Goal: Task Accomplishment & Management: Use online tool/utility

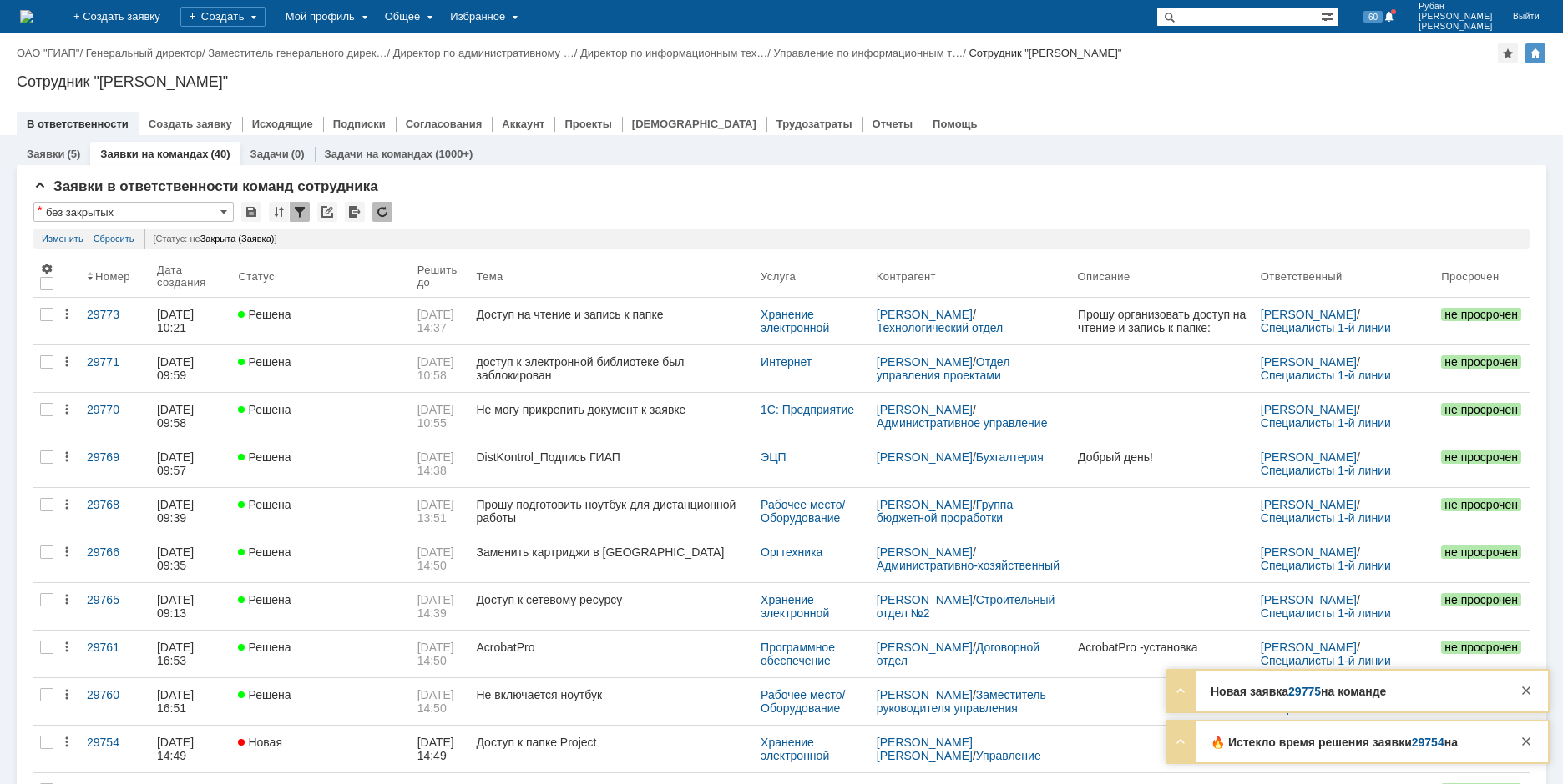
click at [33, 17] on img at bounding box center [26, 17] width 14 height 14
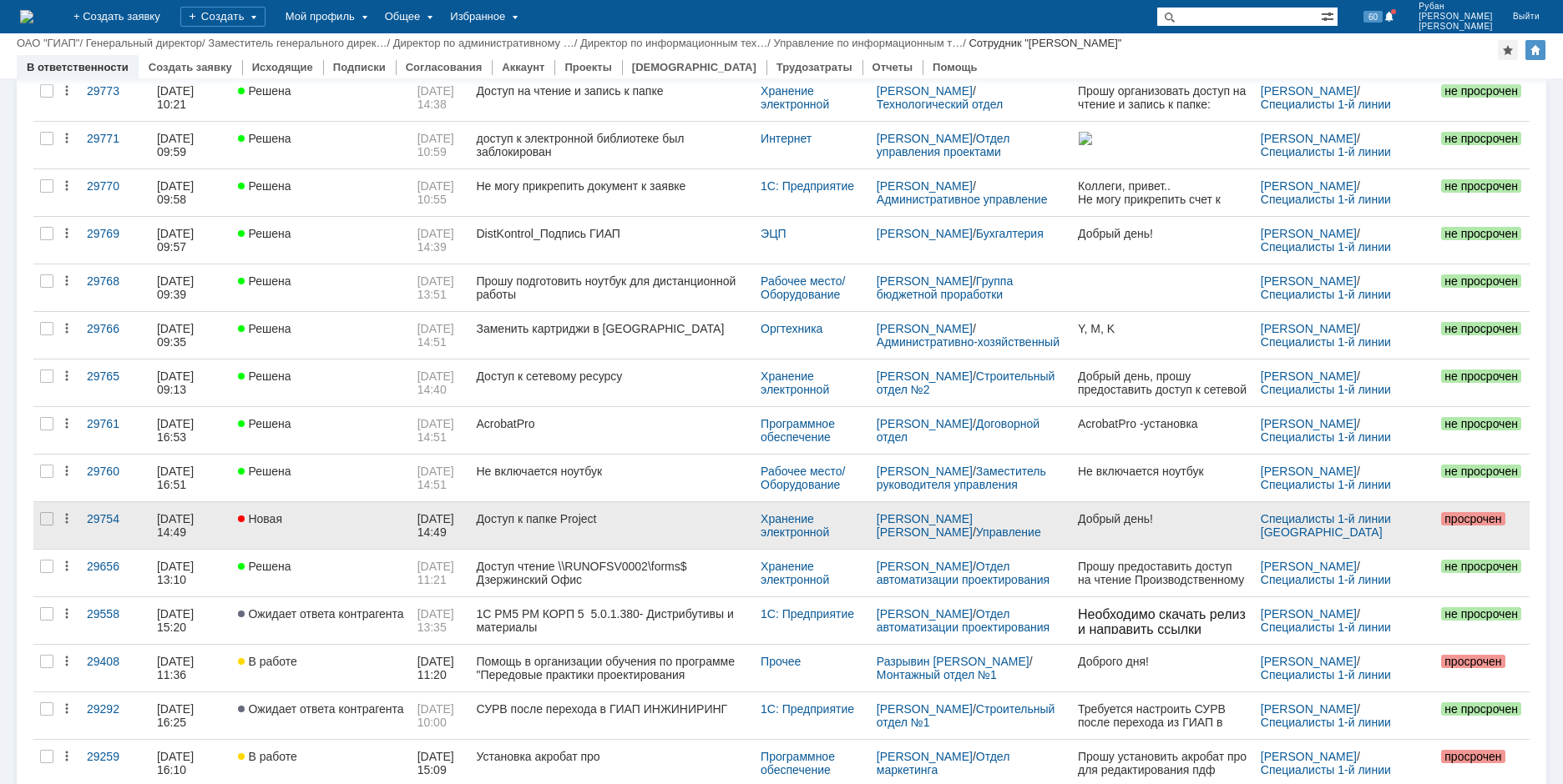
click at [275, 518] on span "Новая" at bounding box center [259, 519] width 44 height 14
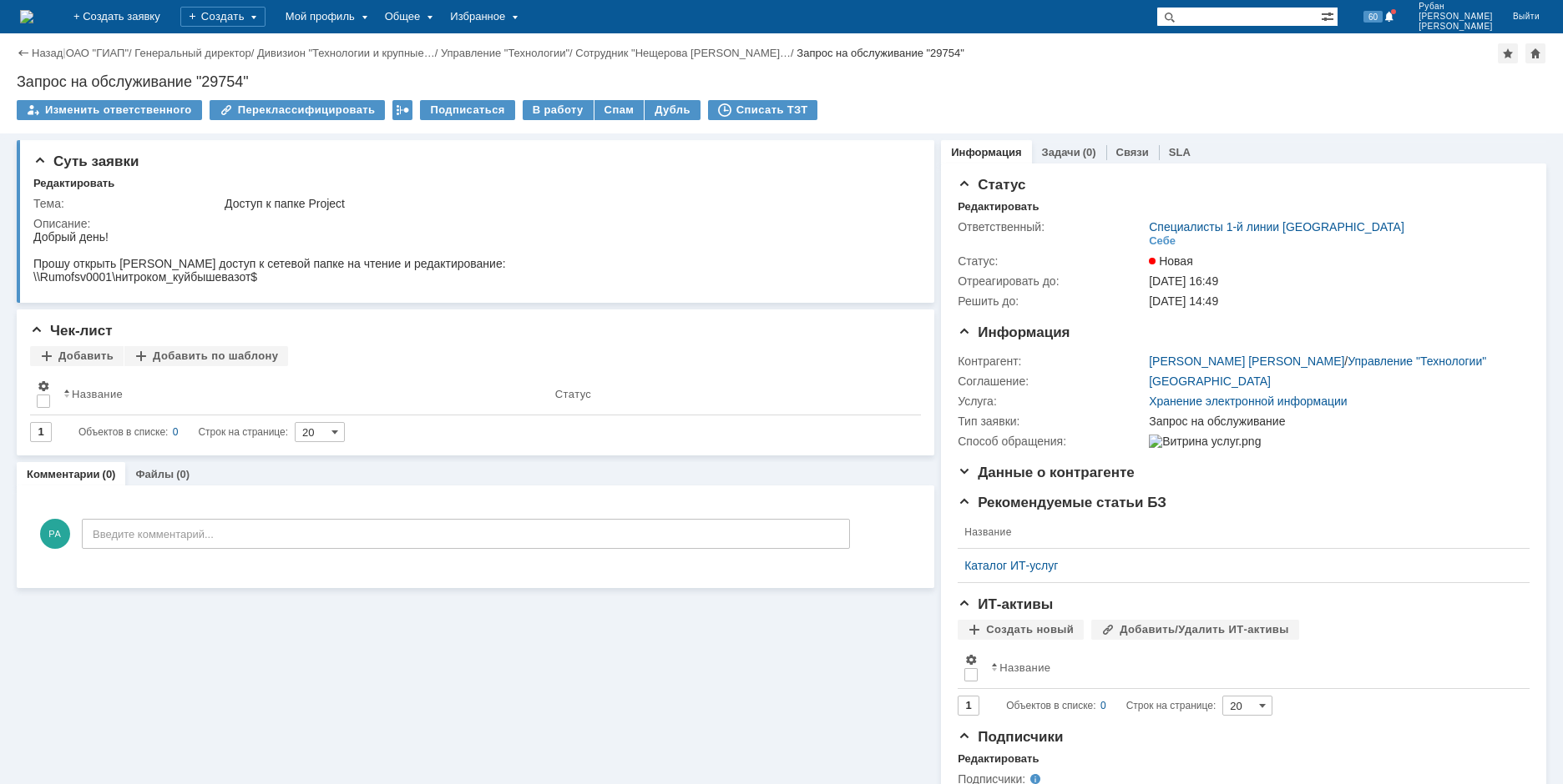
click at [33, 20] on img at bounding box center [26, 17] width 14 height 14
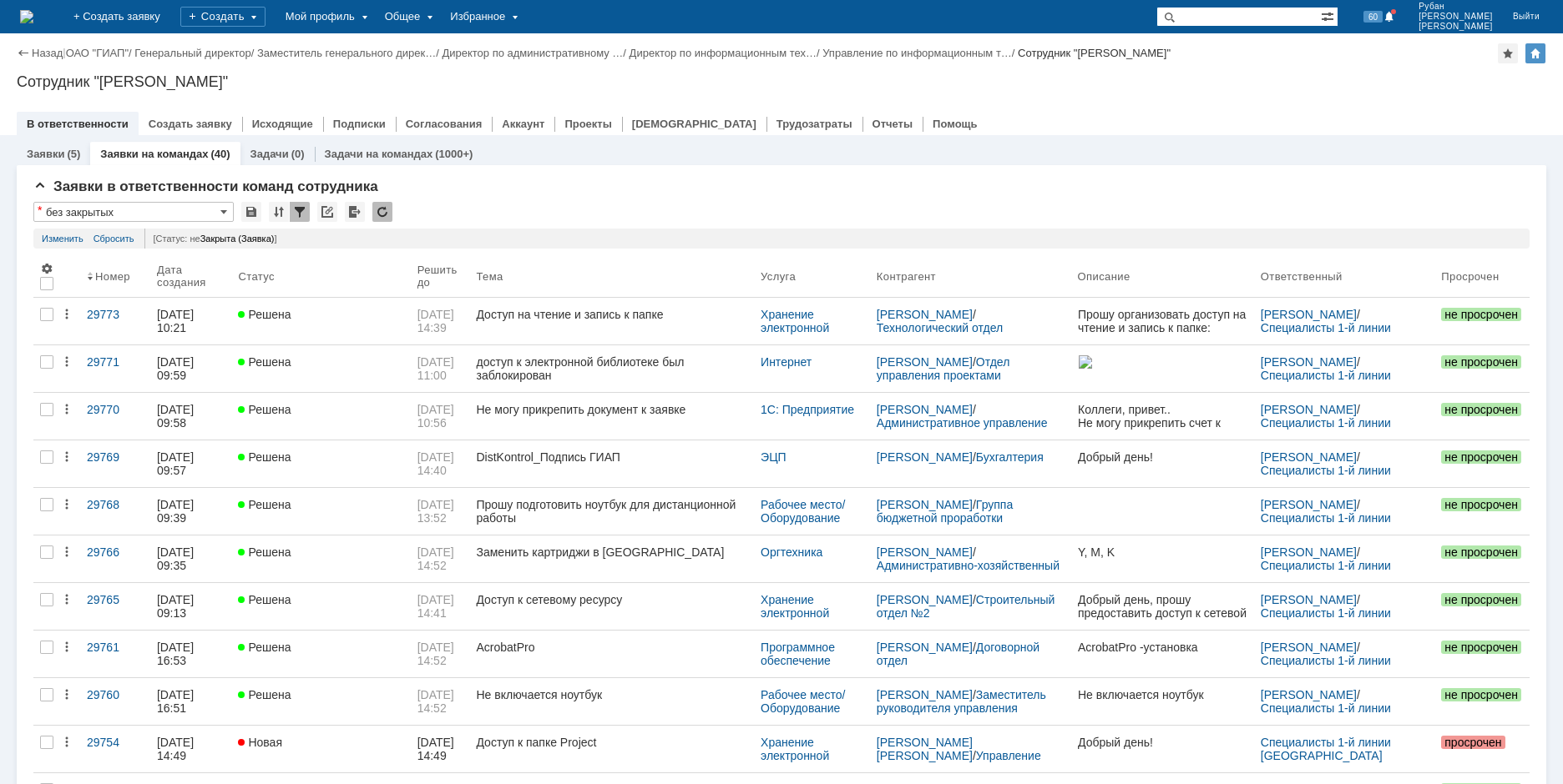
click at [33, 22] on img at bounding box center [26, 17] width 14 height 14
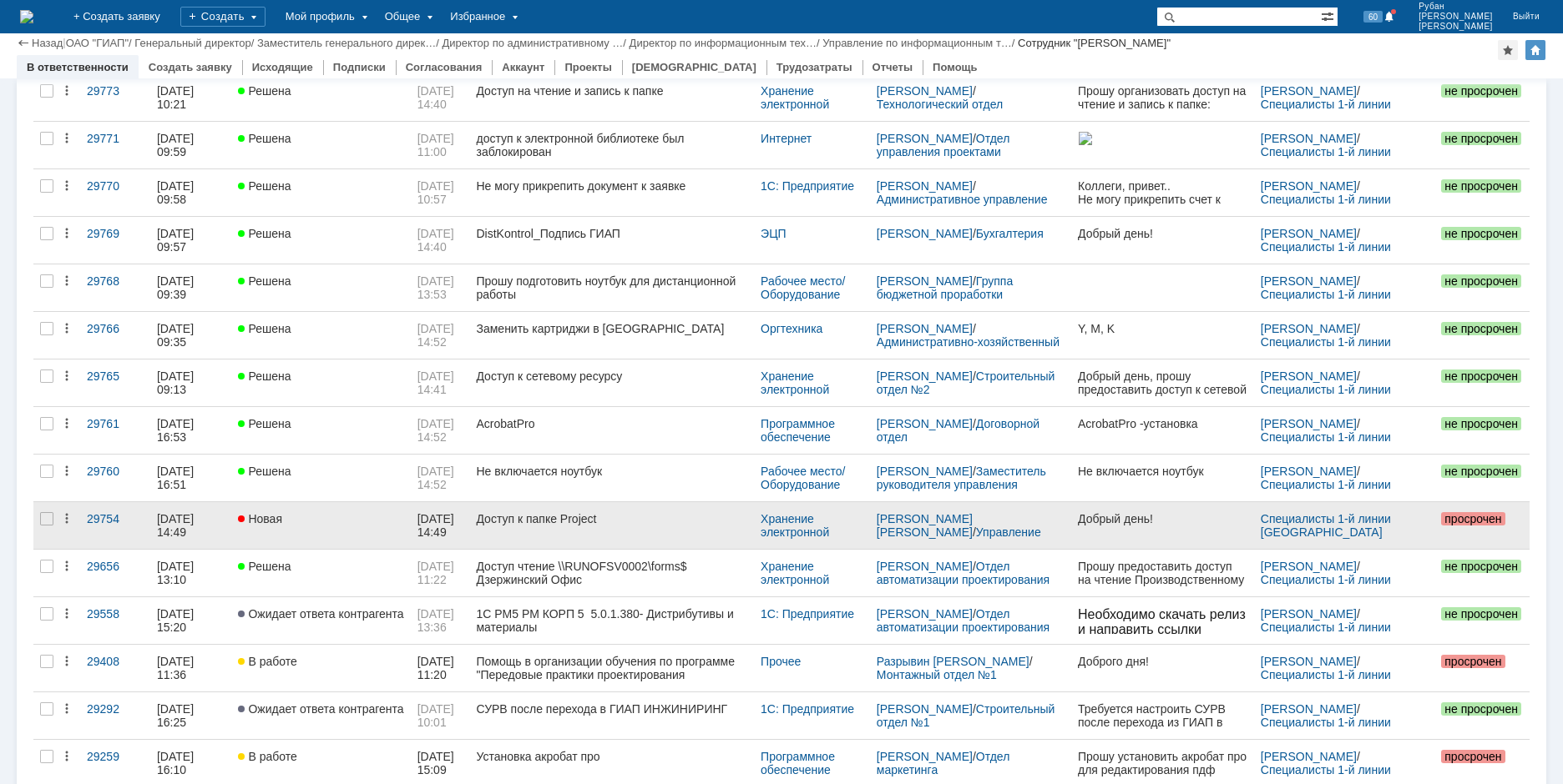
click at [259, 519] on span "Новая" at bounding box center [259, 519] width 44 height 14
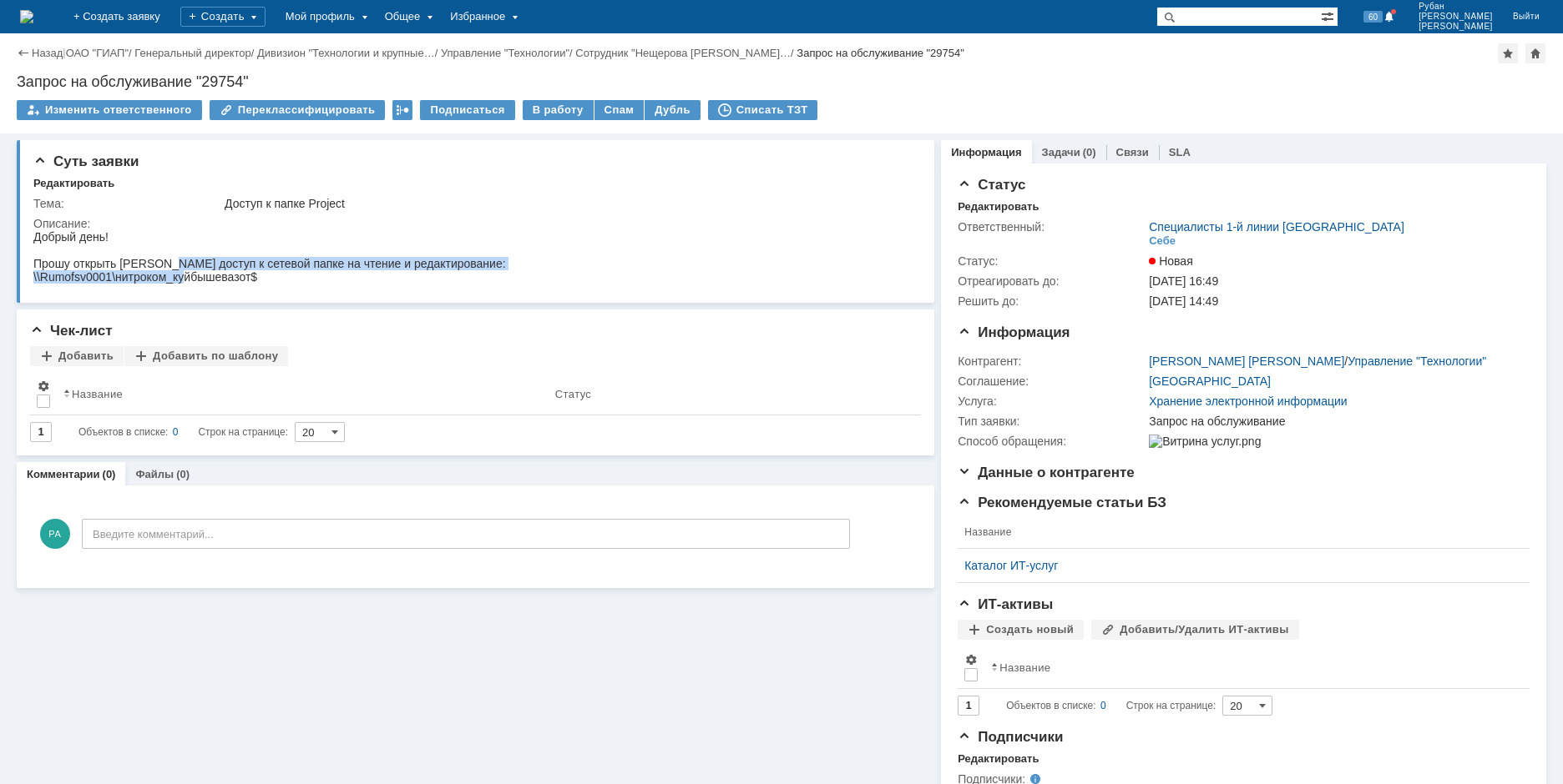
drag, startPoint x: 168, startPoint y: 259, endPoint x: 179, endPoint y: 283, distance: 26.4
click at [179, 283] on body "Добрый день! Прошу открыть [PERSON_NAME] доступ к сетевой папке на чтение и ред…" at bounding box center [269, 257] width 472 height 54
click at [291, 251] on div at bounding box center [269, 250] width 472 height 14
drag, startPoint x: 272, startPoint y: 278, endPoint x: 31, endPoint y: 267, distance: 241.3
click at [33, 267] on html "Добрый день! Прошу открыть [PERSON_NAME] доступ к сетевой папке на чтение и ред…" at bounding box center [468, 257] width 870 height 54
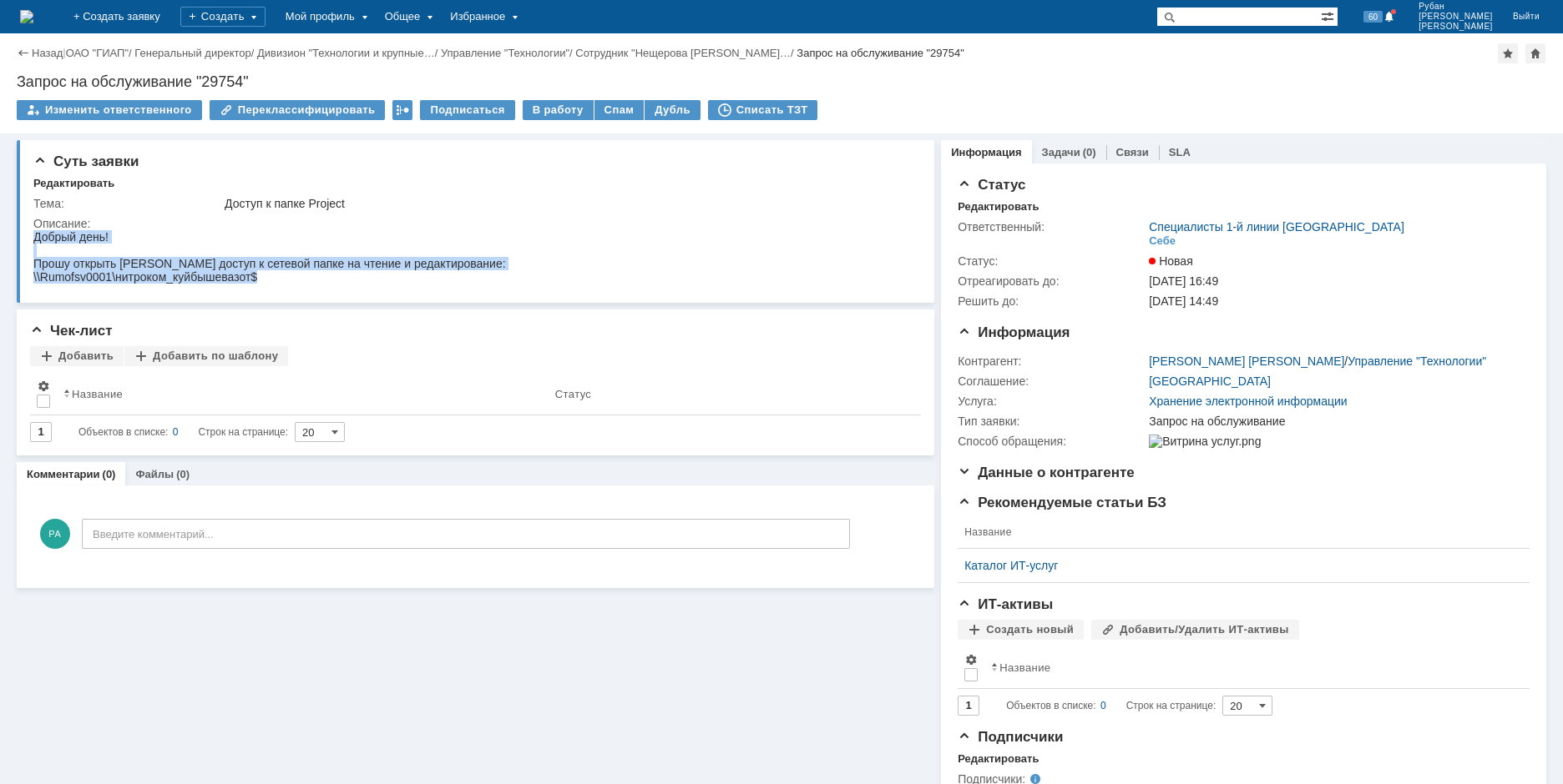
click at [61, 268] on div "Прошу открыть [PERSON_NAME] доступ к сетевой папке на чтение и редактирование:" at bounding box center [269, 264] width 472 height 14
drag, startPoint x: 35, startPoint y: 257, endPoint x: 490, endPoint y: 514, distance: 522.6
click at [457, 283] on html "Добрый день! Прошу открыть [PERSON_NAME] доступ к сетевой папке на чтение и ред…" at bounding box center [468, 257] width 870 height 54
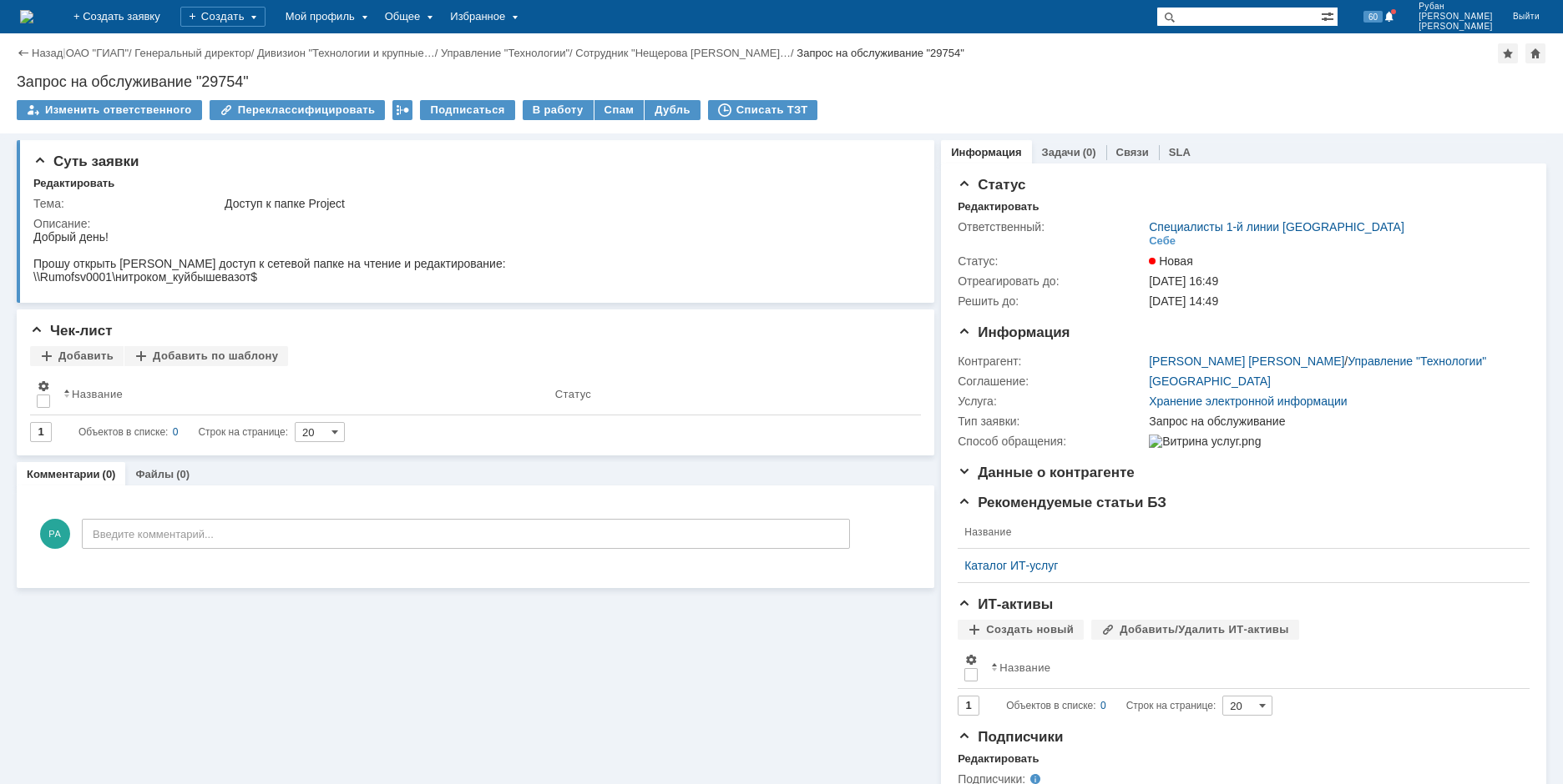
click at [432, 264] on div "Прошу открыть [PERSON_NAME] доступ к сетевой папке на чтение и редактирование:" at bounding box center [269, 264] width 472 height 14
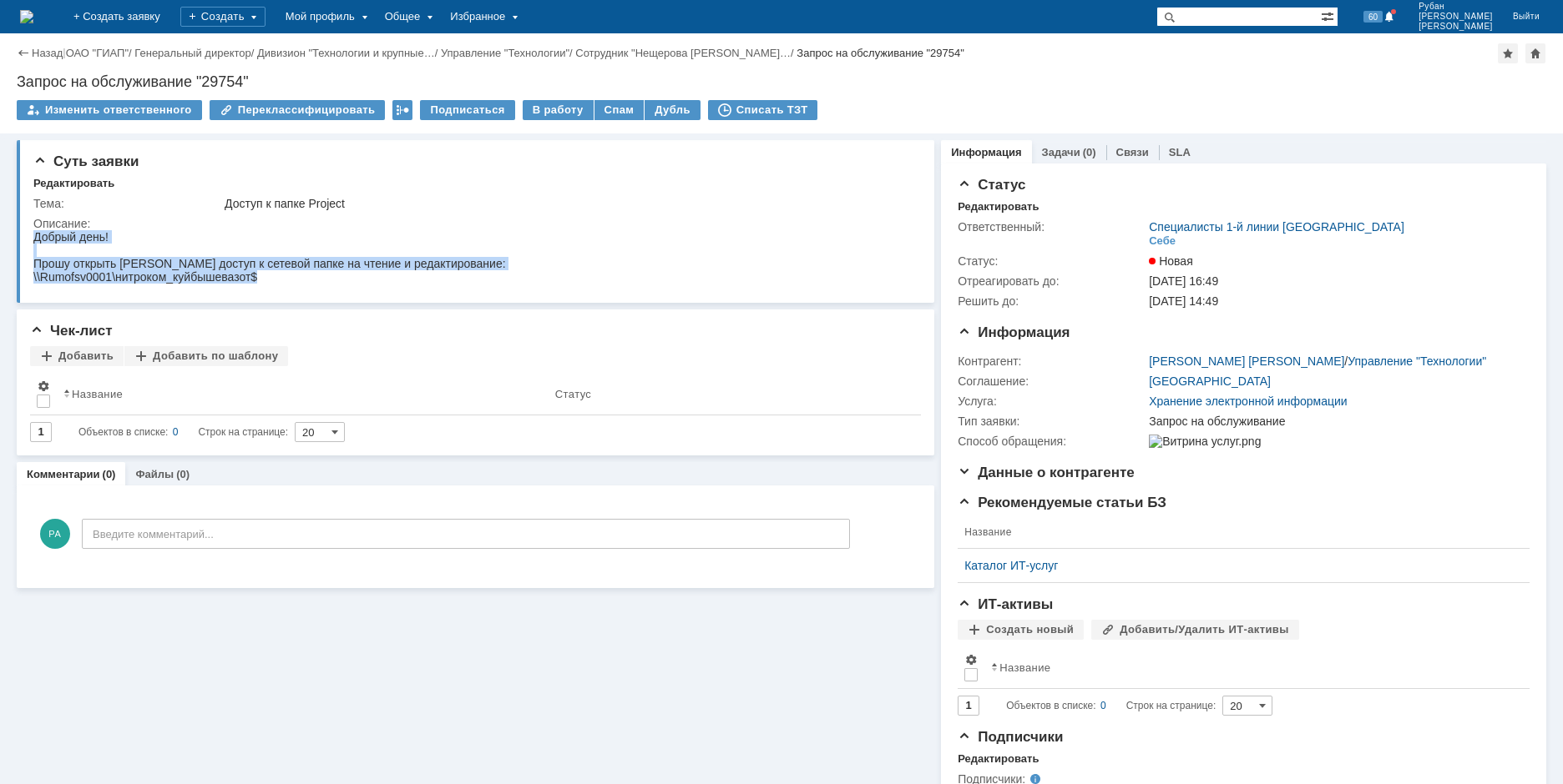
drag, startPoint x: 265, startPoint y: 280, endPoint x: 32, endPoint y: 264, distance: 233.5
click at [33, 264] on html "Добрый день! Прошу открыть [PERSON_NAME] доступ к сетевой папке на чтение и ред…" at bounding box center [468, 257] width 870 height 54
click at [37, 259] on div "Прошу открыть [PERSON_NAME] доступ к сетевой папке на чтение и редактирование:" at bounding box center [269, 264] width 472 height 14
drag, startPoint x: 61, startPoint y: 264, endPoint x: 448, endPoint y: 530, distance: 469.6
click at [447, 283] on html "Добрый день! Прошу открыть [PERSON_NAME] доступ к сетевой папке на чтение и ред…" at bounding box center [468, 257] width 870 height 54
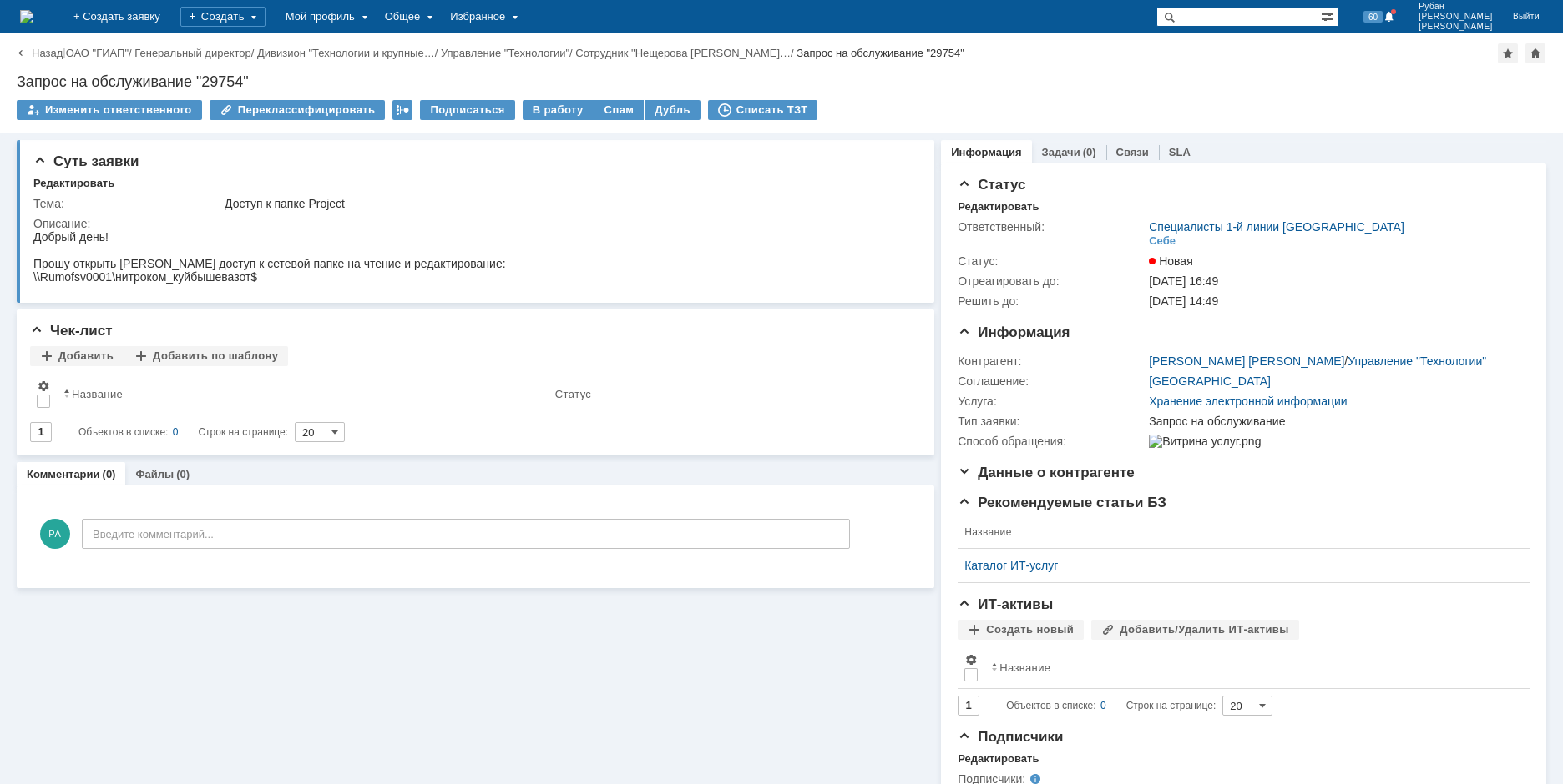
click at [18, 259] on div "Суть заявки Редактировать Тема: Доступ к папке Project Описание:" at bounding box center [475, 221] width 917 height 162
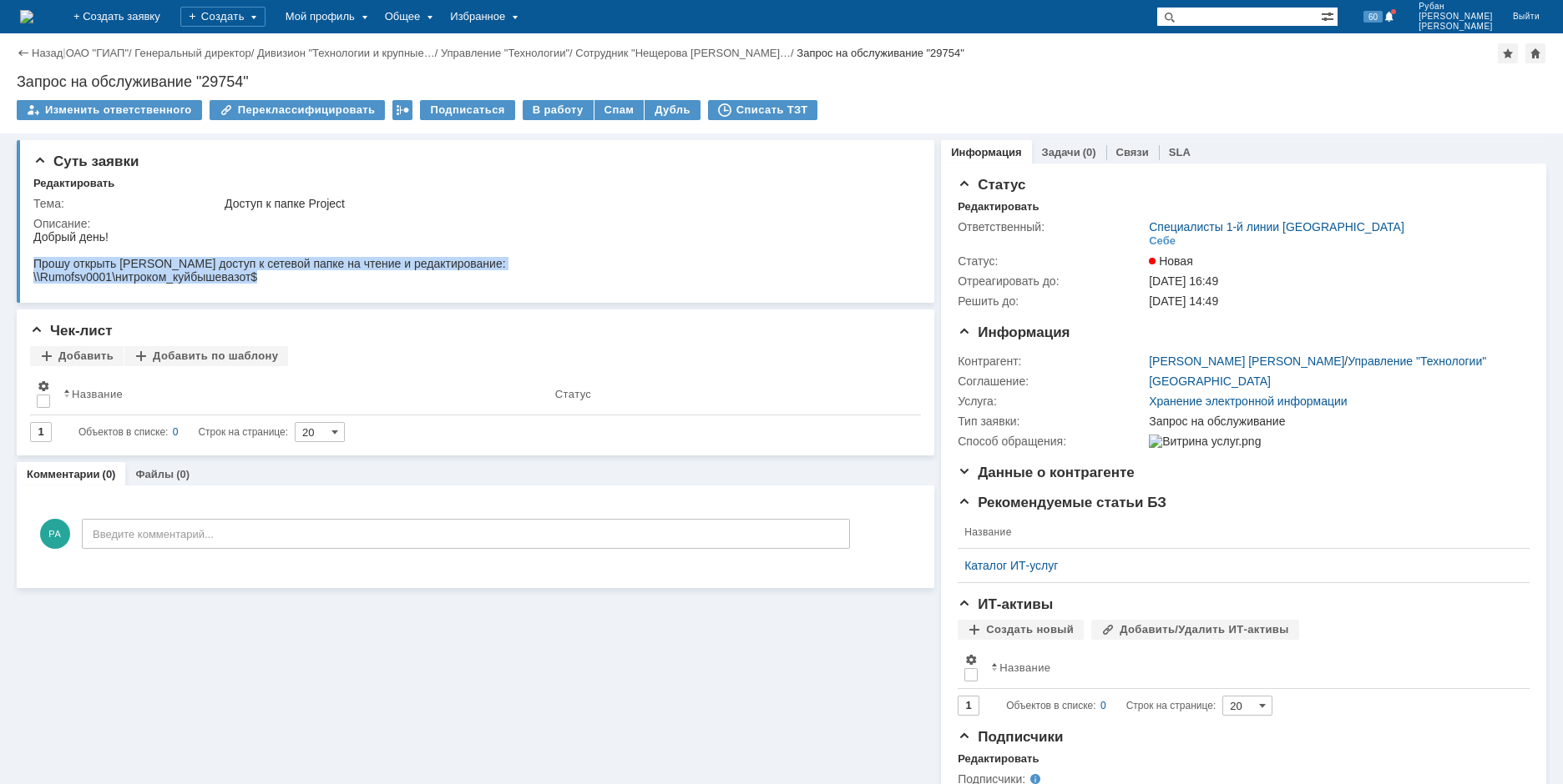
drag, startPoint x: 277, startPoint y: 279, endPoint x: 35, endPoint y: 265, distance: 242.4
click at [35, 265] on body "Добрый день! Прошу открыть [PERSON_NAME] доступ к сетевой папке на чтение и ред…" at bounding box center [269, 257] width 472 height 54
copy body "Прошу открыть [PERSON_NAME] доступ к сетевой папке на чтение и редактирование: …"
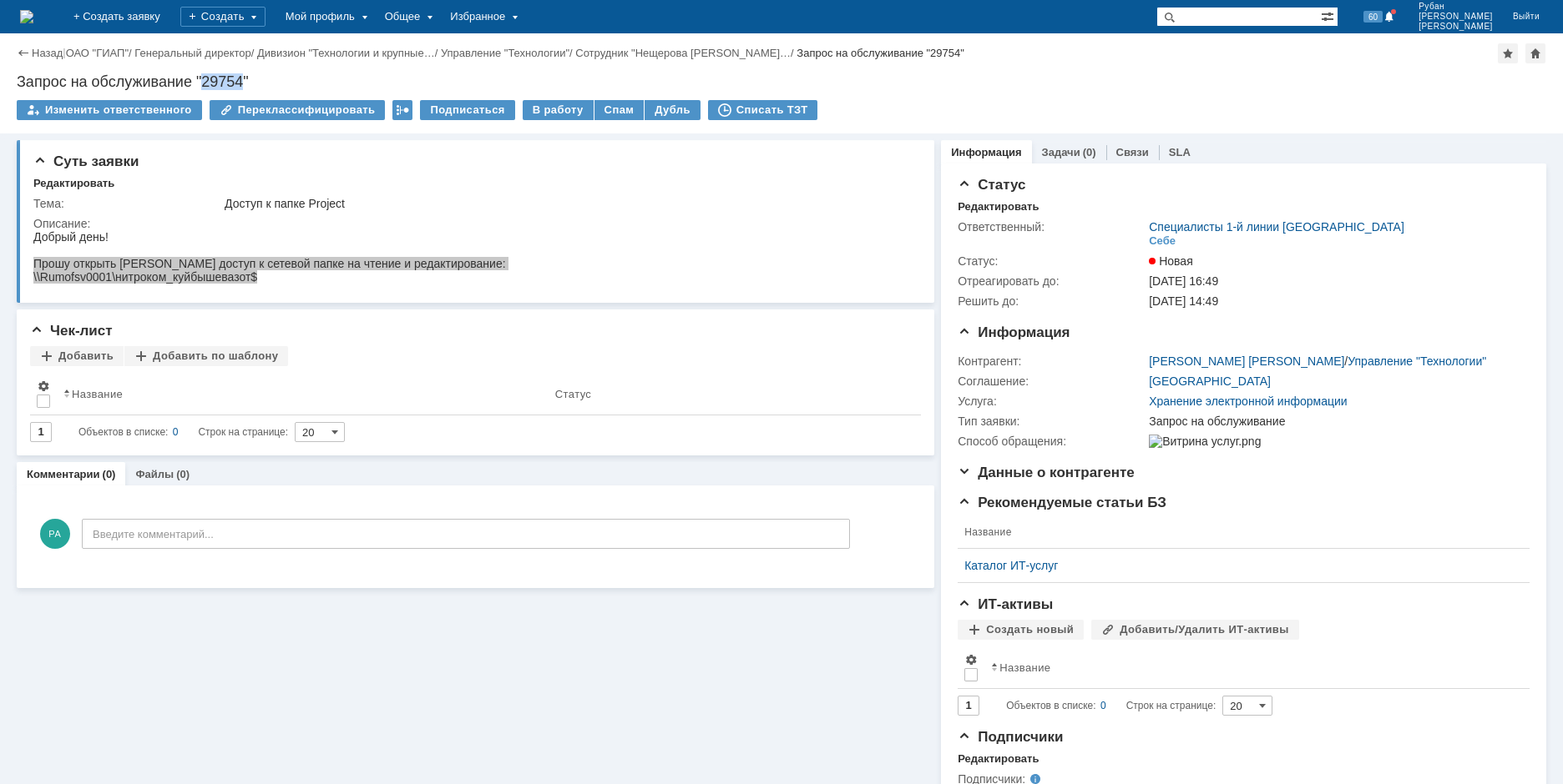
drag, startPoint x: 203, startPoint y: 82, endPoint x: 246, endPoint y: 80, distance: 43.0
click at [246, 80] on div "Запрос на обслуживание "29754"" at bounding box center [782, 81] width 1530 height 17
click at [1157, 239] on div "Себе" at bounding box center [1162, 241] width 26 height 14
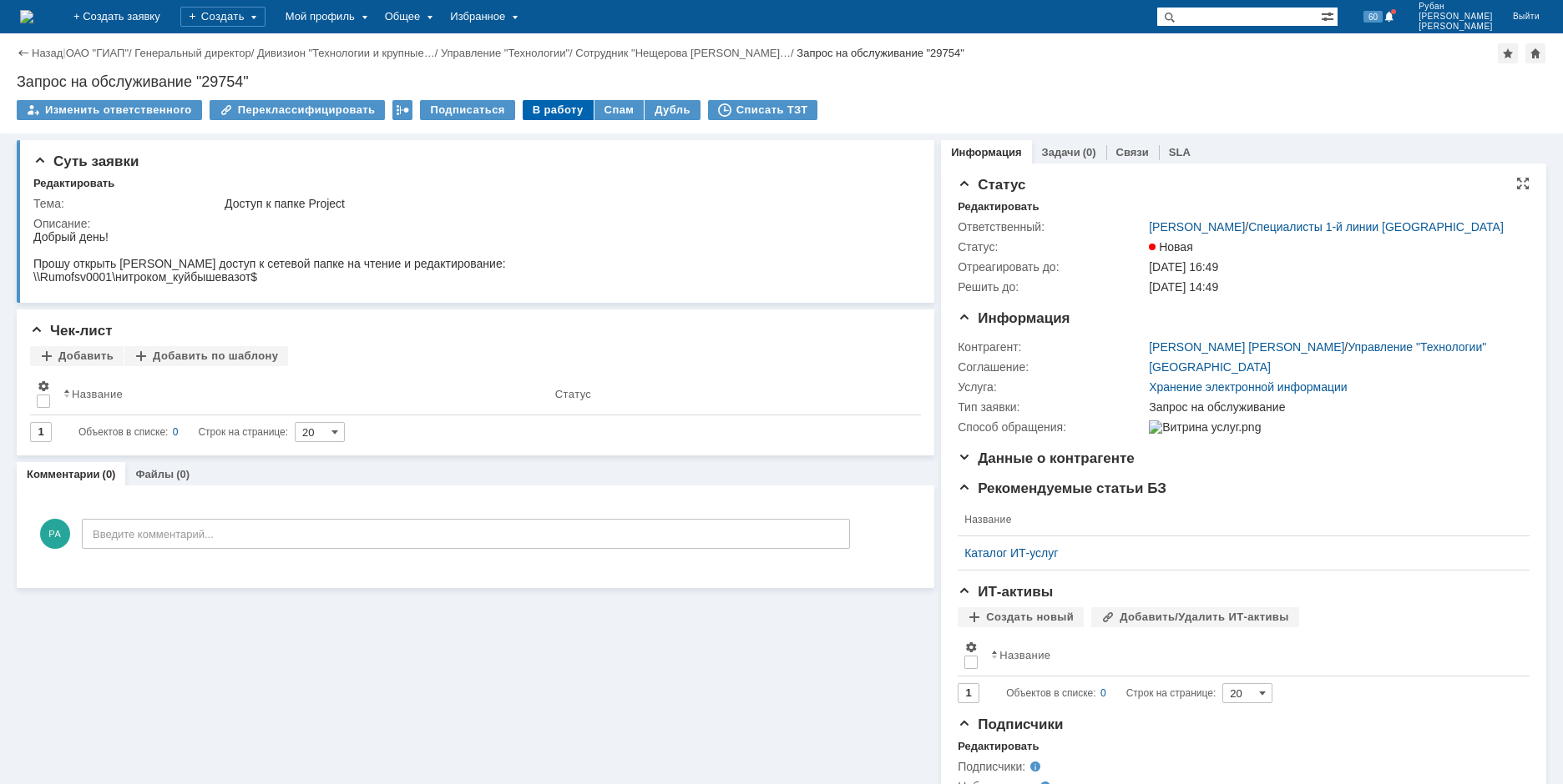
click at [538, 114] on div "В работу" at bounding box center [558, 109] width 71 height 20
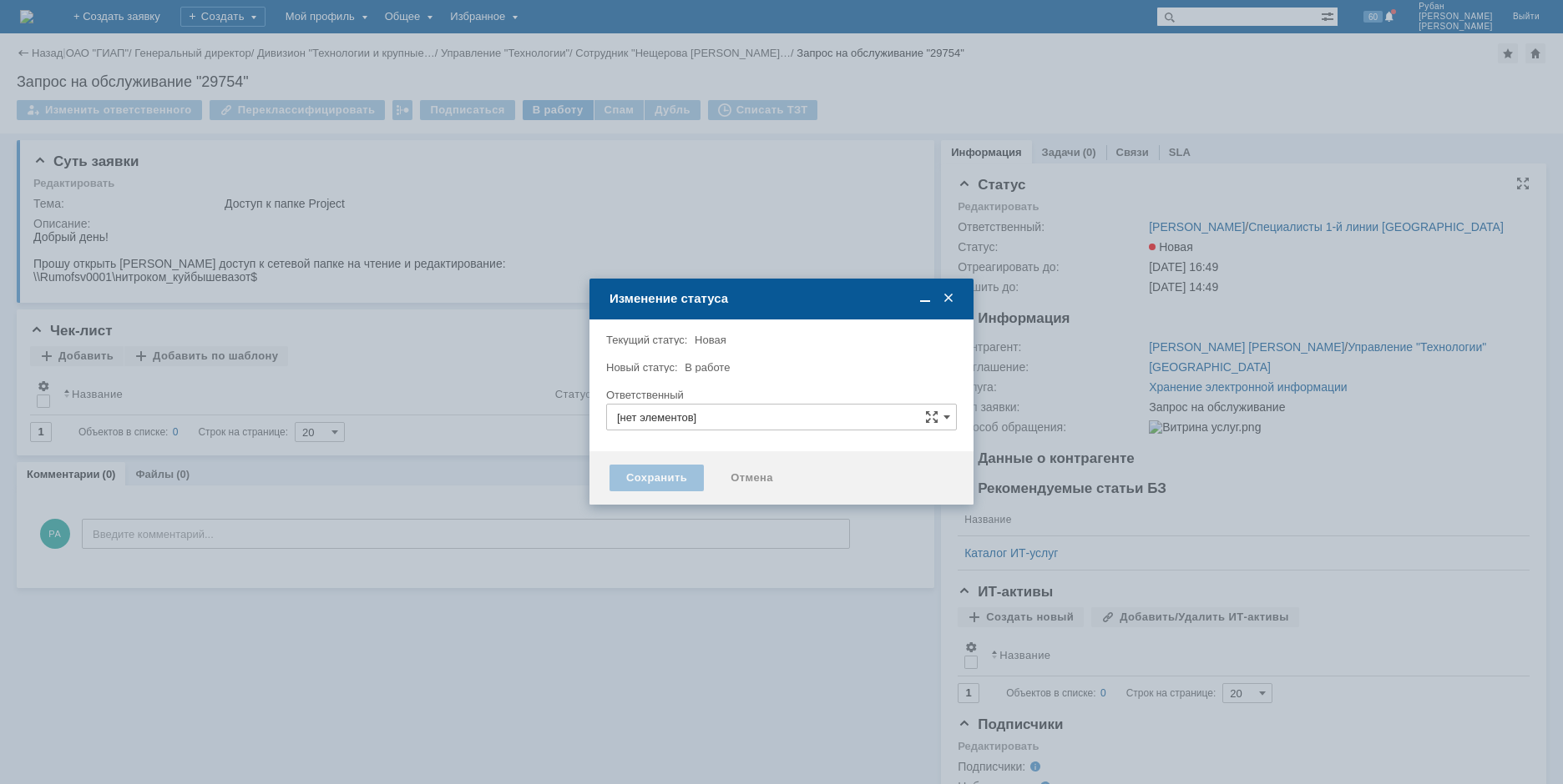
type input "[PERSON_NAME]"
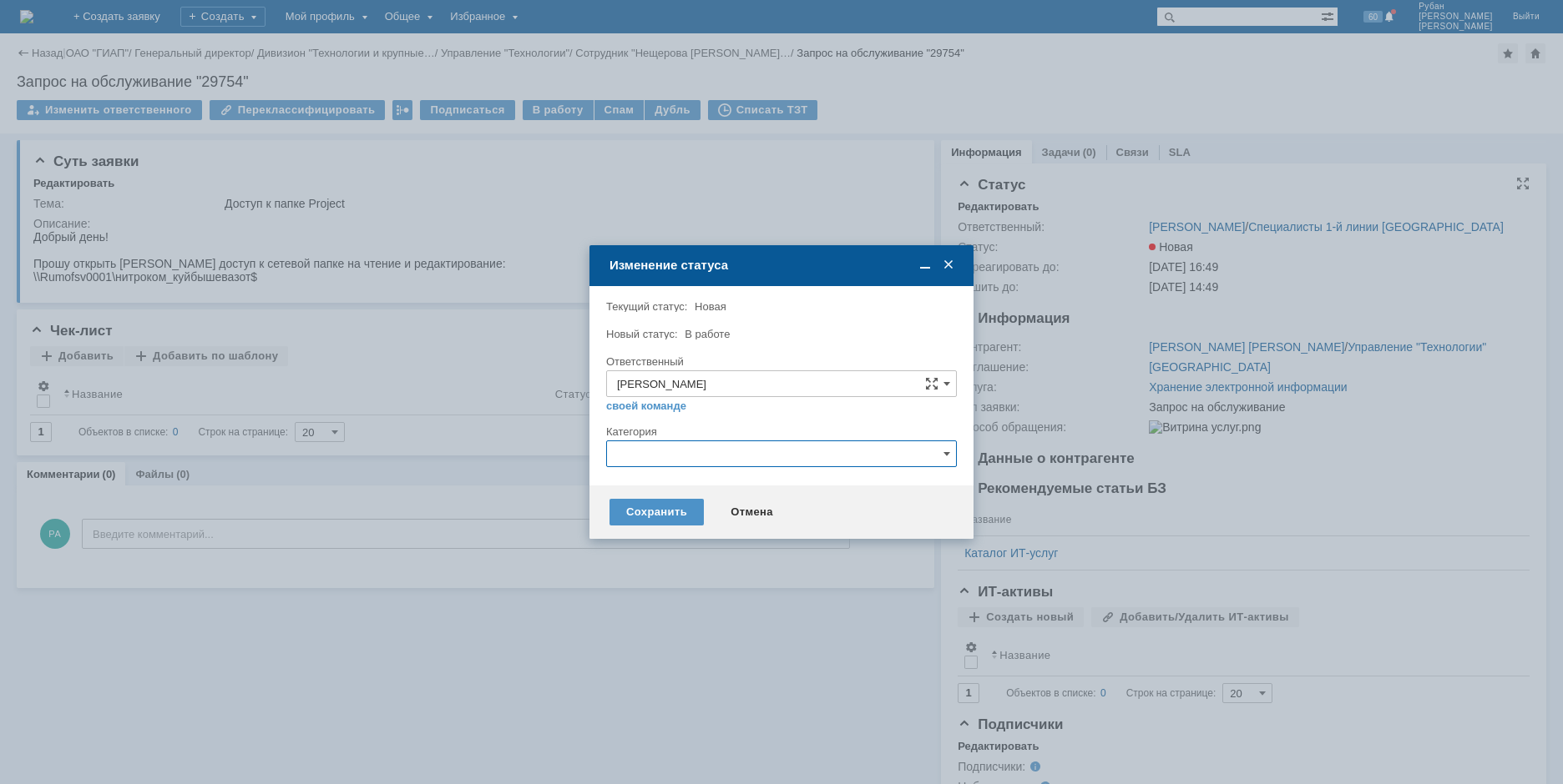
click at [674, 456] on input "text" at bounding box center [782, 454] width 351 height 26
click at [683, 600] on span "Настройка/изменение прав доступа" at bounding box center [782, 595] width 329 height 14
type input "Настройка/изменение прав доступа"
click at [649, 509] on div "Сохранить" at bounding box center [656, 511] width 94 height 26
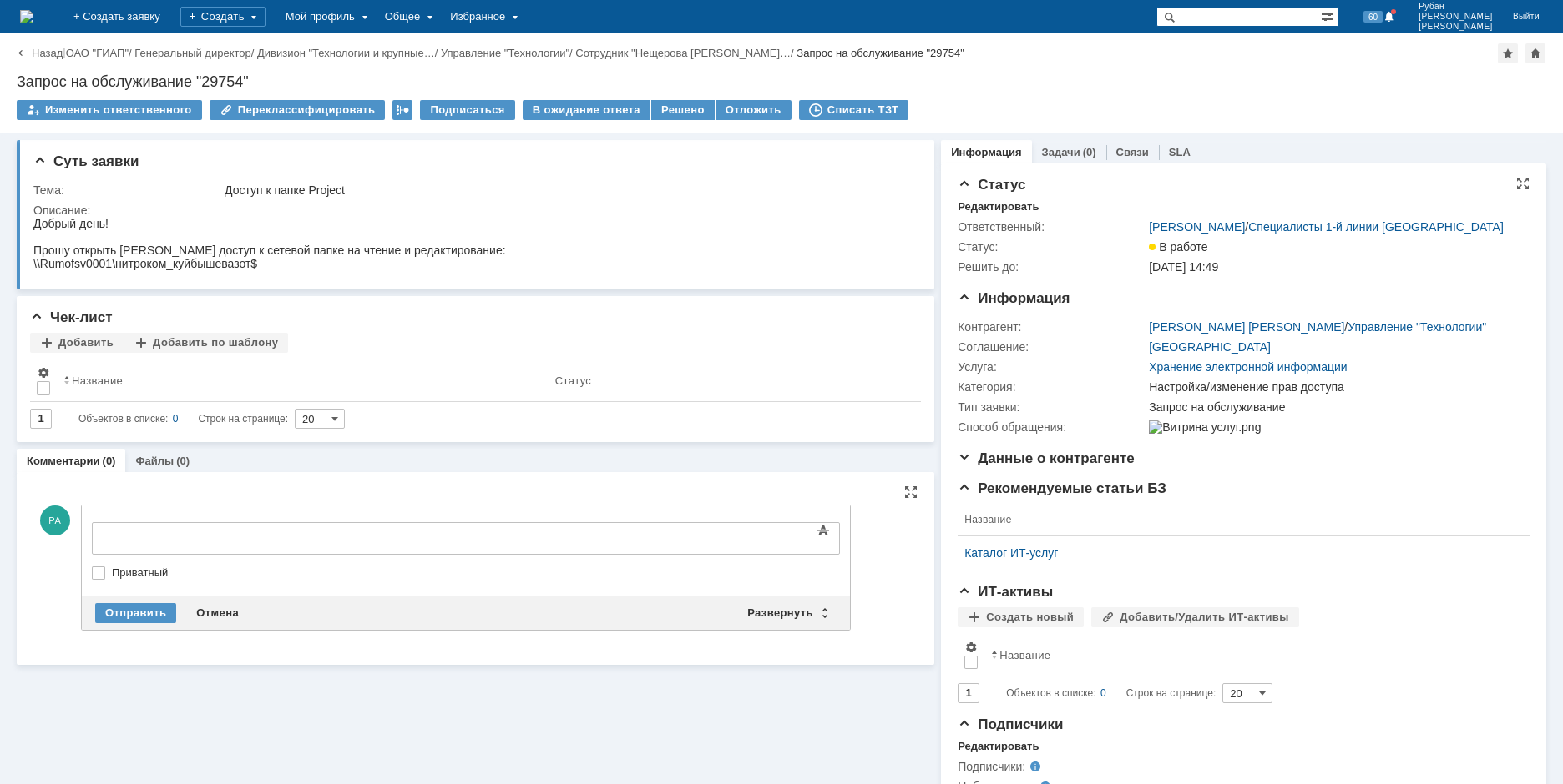
click at [122, 530] on div at bounding box center [228, 537] width 237 height 14
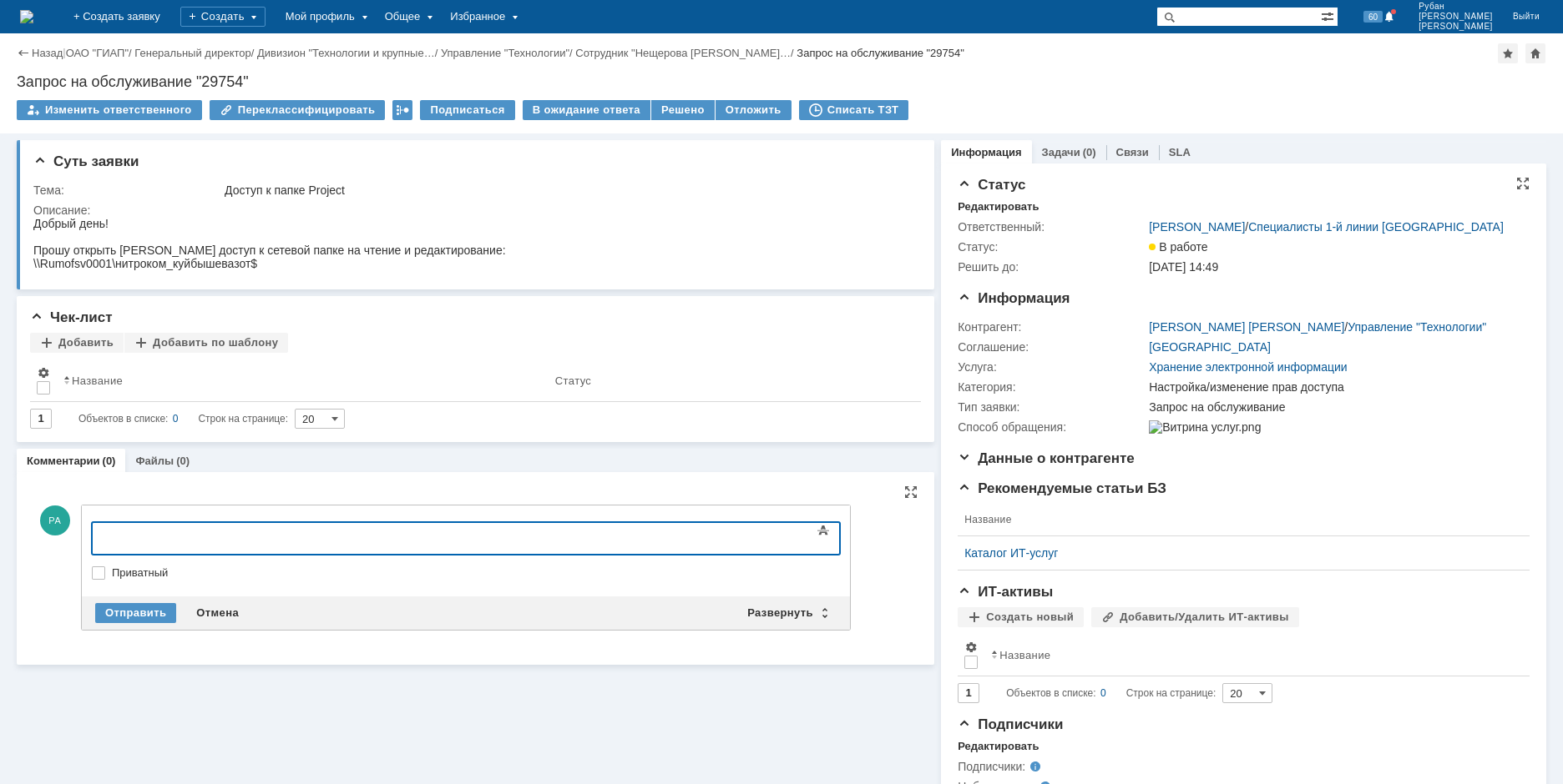
click at [22, 590] on div "Комментарии Добавить комментарий РА Добавление комментария Внимание! Основные п…" at bounding box center [475, 568] width 917 height 193
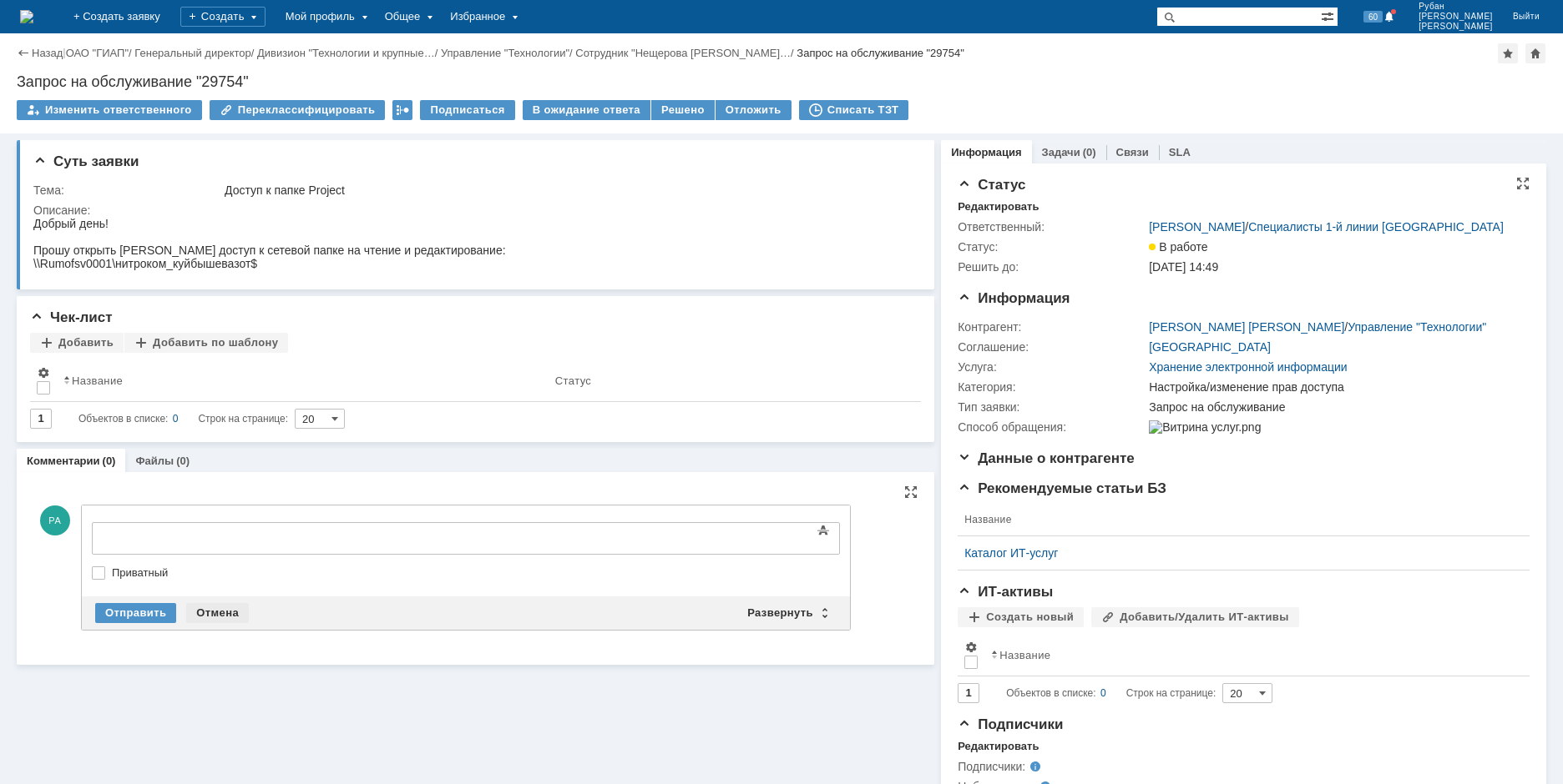
click at [206, 619] on div "Отмена" at bounding box center [217, 613] width 63 height 20
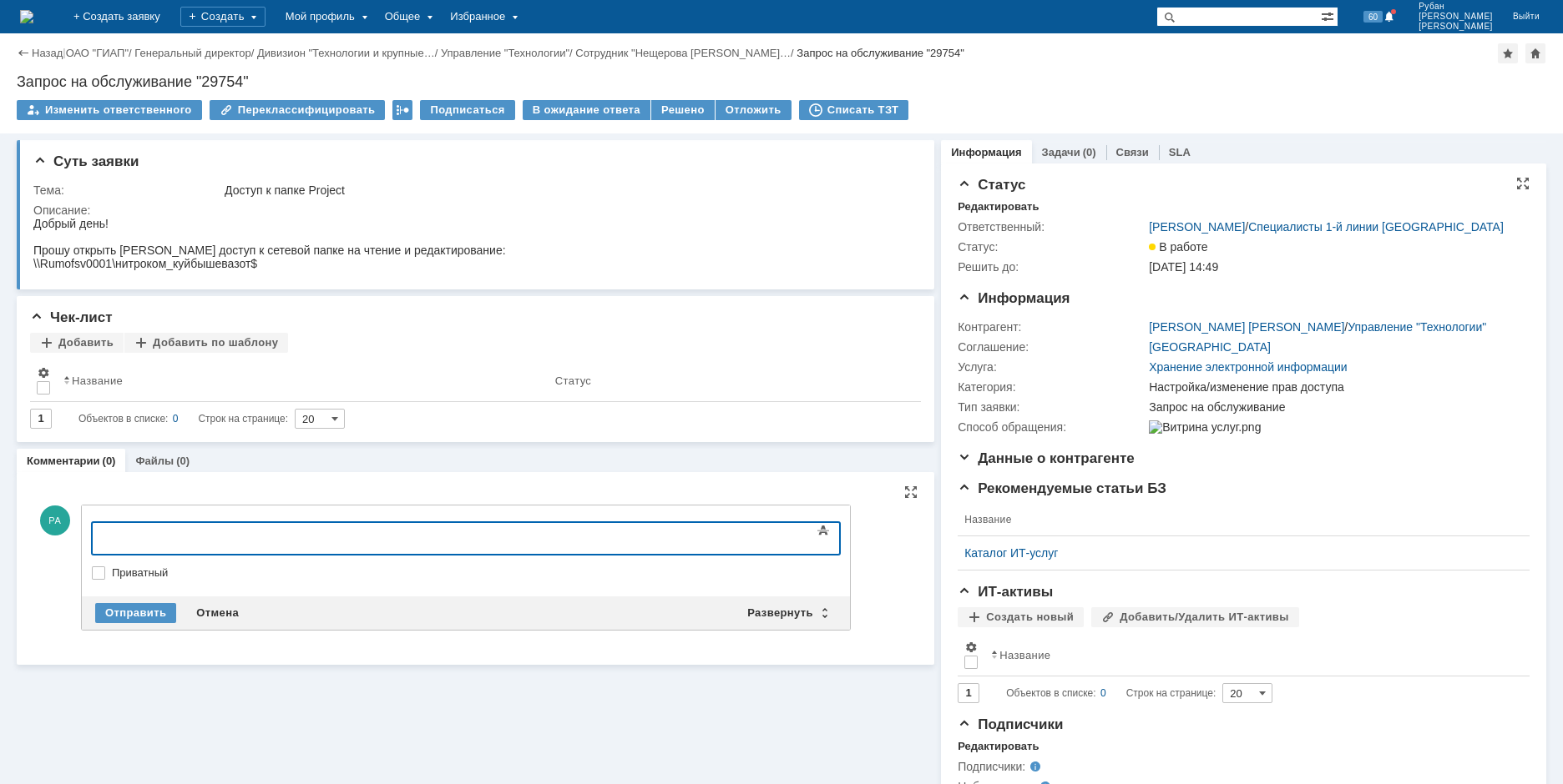
click at [134, 539] on div at bounding box center [228, 537] width 237 height 14
click at [178, 537] on div "Жду соглавосвание от [PERSON_NAME]" at bounding box center [228, 537] width 237 height 14
click at [353, 544] on body "Жду согласование от [PERSON_NAME]" at bounding box center [228, 537] width 250 height 28
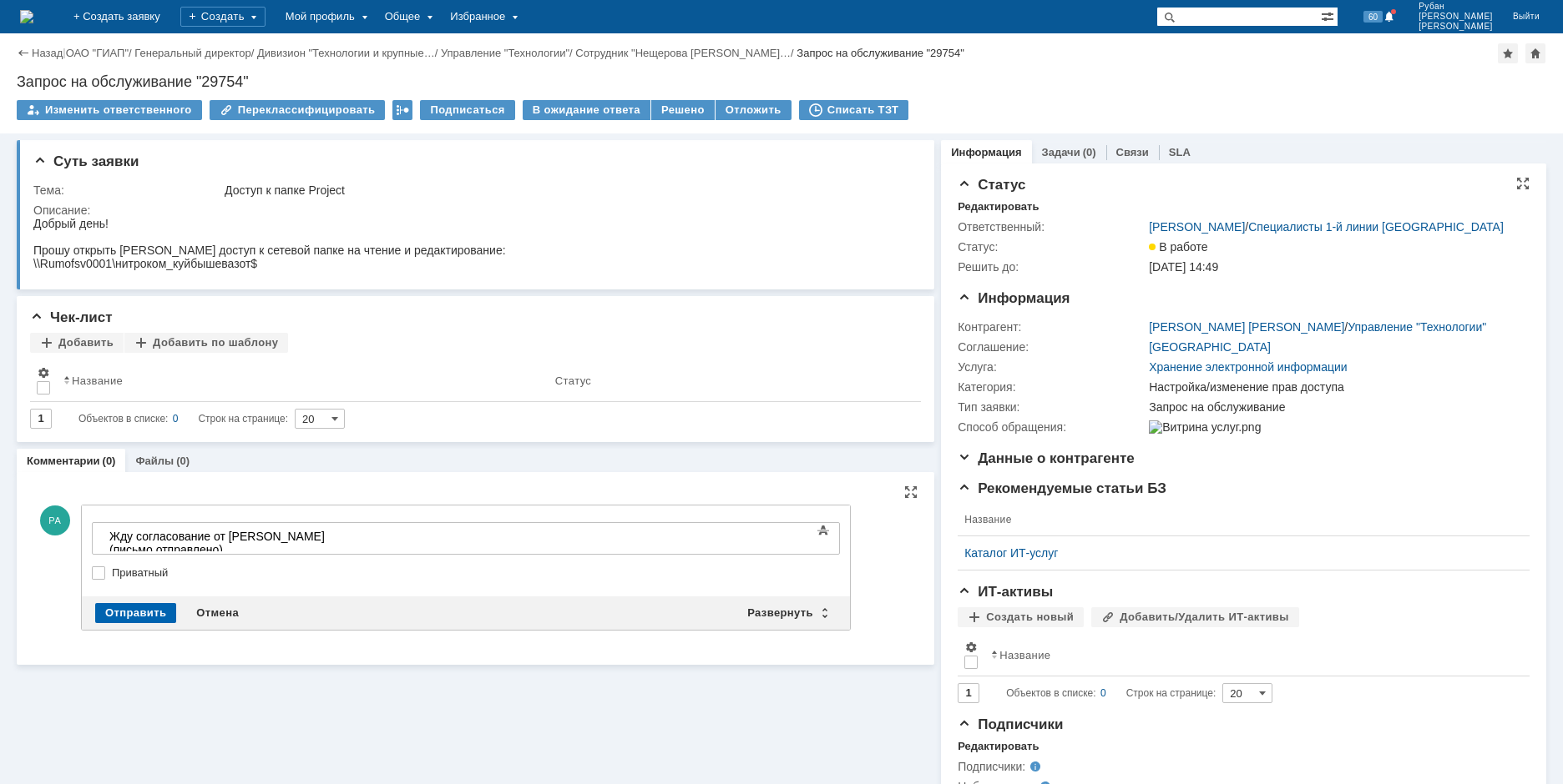
click at [134, 607] on div "Отправить" at bounding box center [135, 613] width 81 height 20
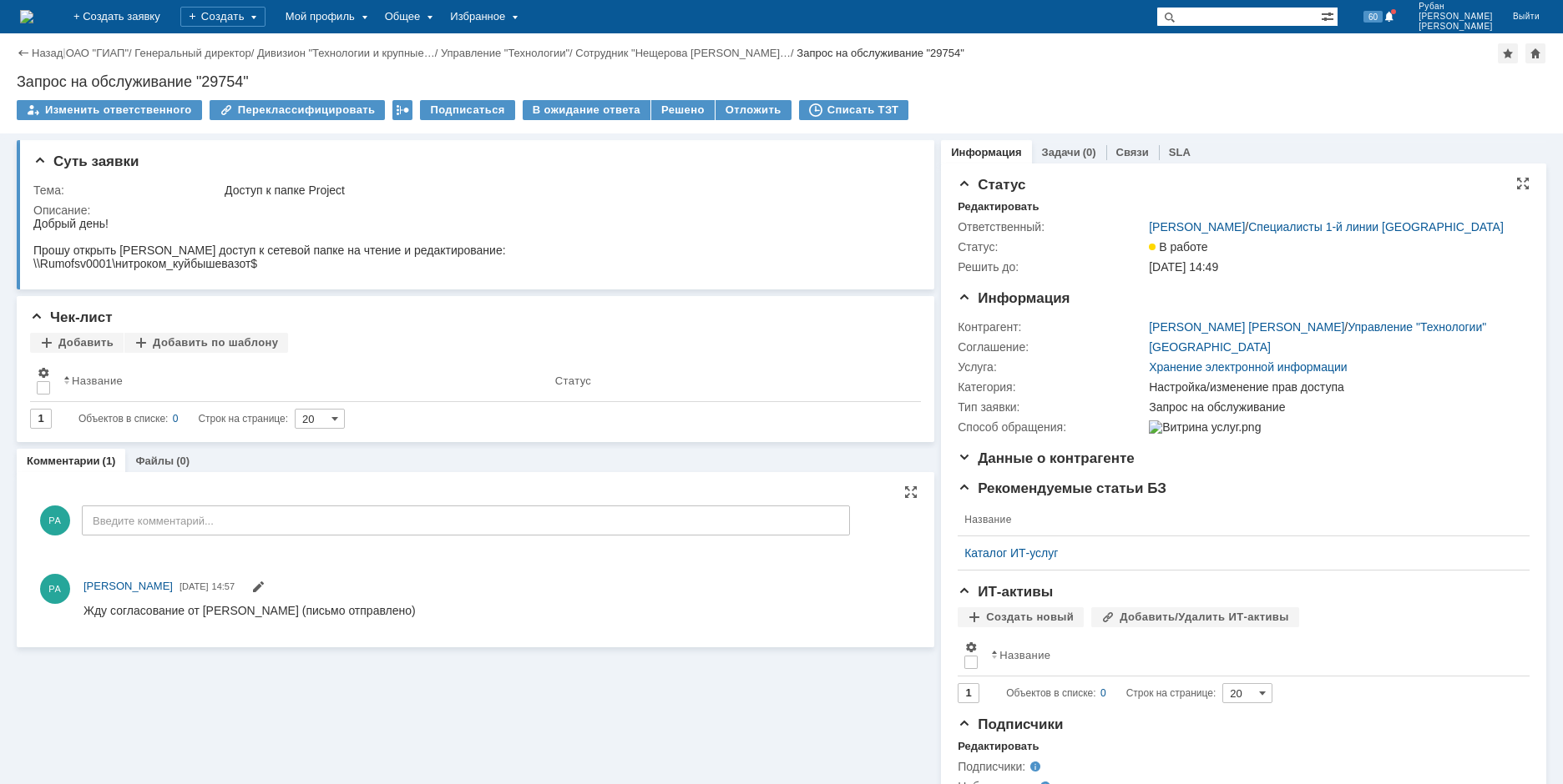
click at [33, 12] on img at bounding box center [26, 17] width 14 height 14
